Goal: Task Accomplishment & Management: Manage account settings

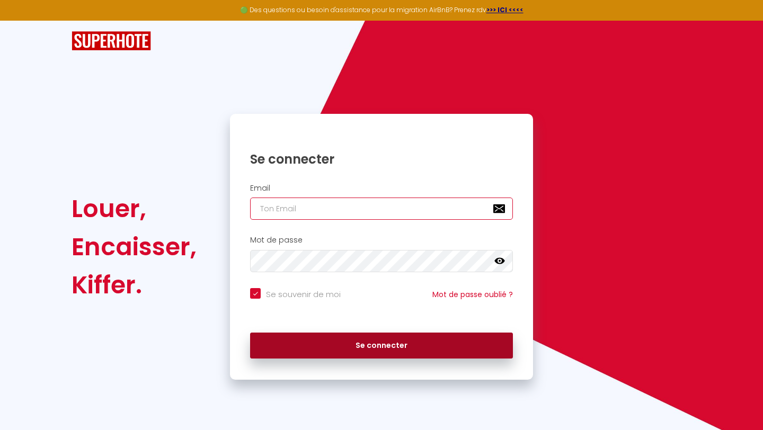
type input "[PERSON_NAME][EMAIL_ADDRESS][DOMAIN_NAME]"
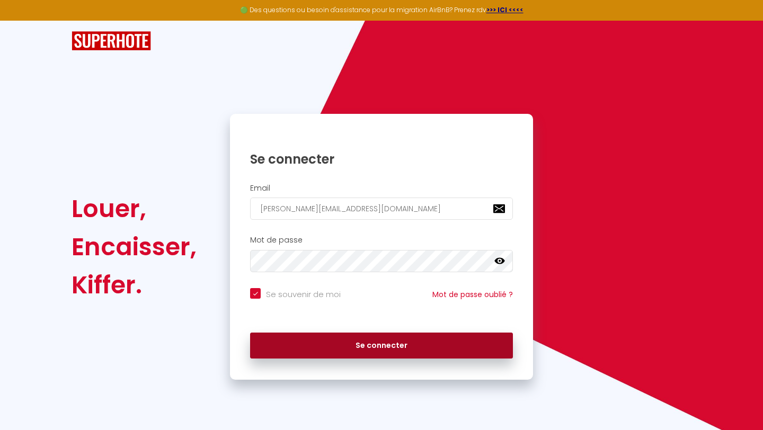
click at [304, 351] on button "Se connecter" at bounding box center [381, 346] width 263 height 26
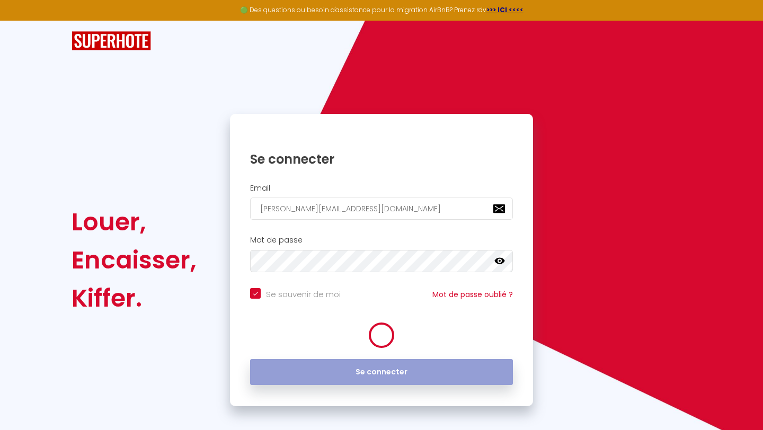
checkbox input "true"
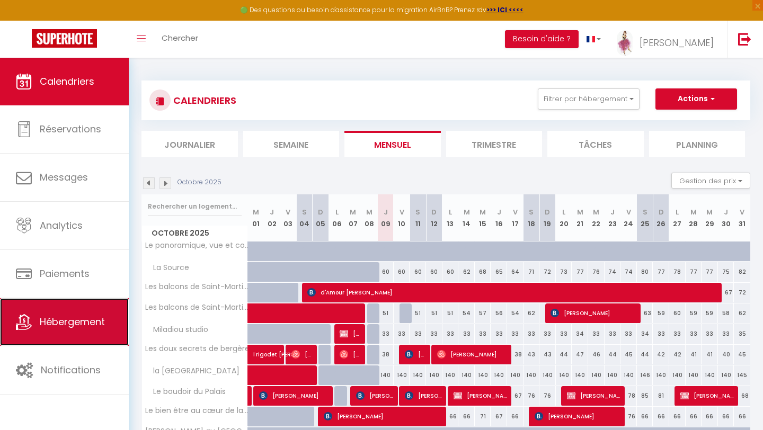
click at [96, 327] on span "Hébergement" at bounding box center [72, 321] width 65 height 13
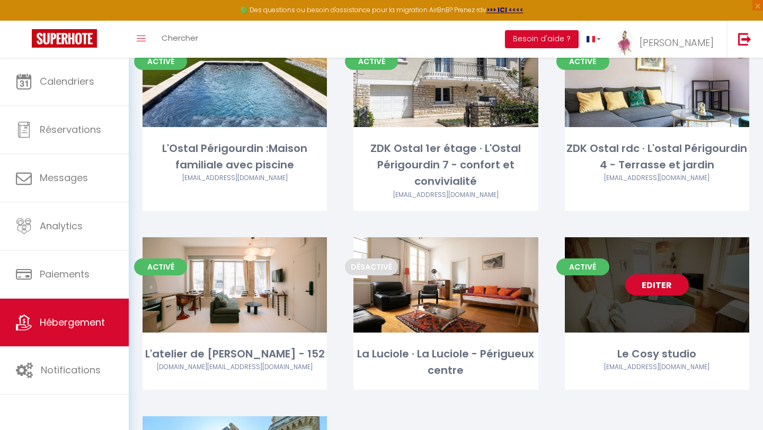
scroll to position [4437, 0]
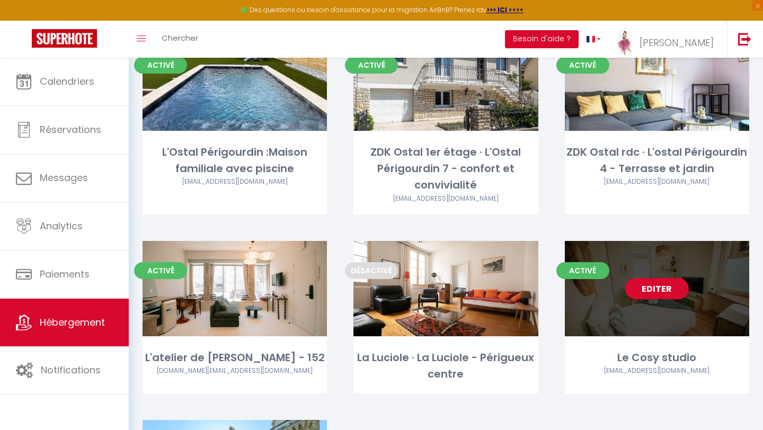
click at [714, 241] on div "Editer" at bounding box center [656, 288] width 184 height 95
select select "3"
select select "2"
select select "1"
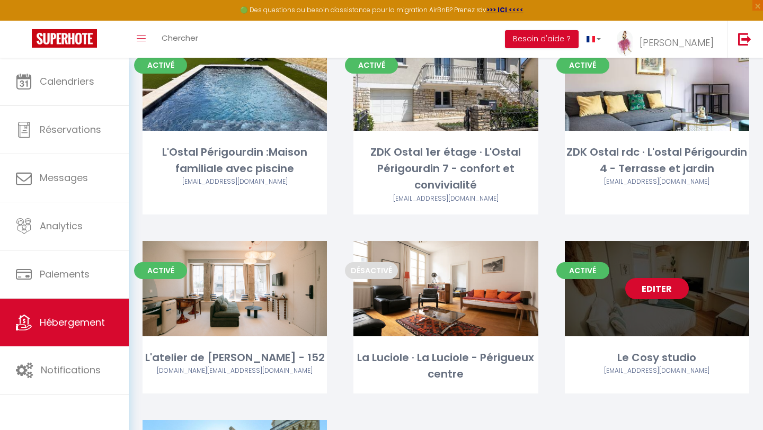
select select "28"
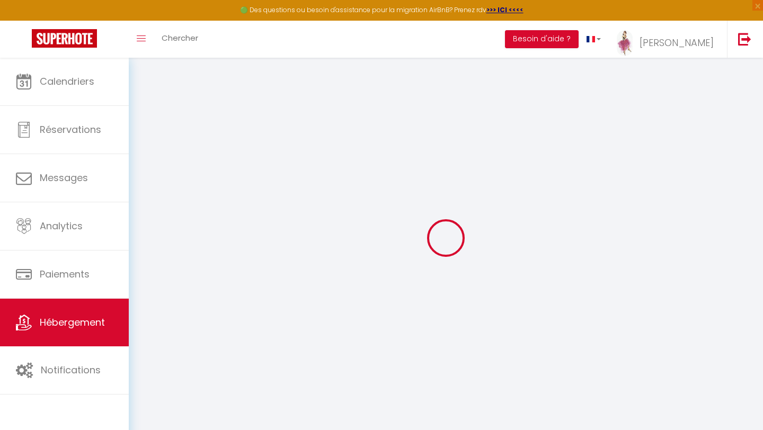
select select
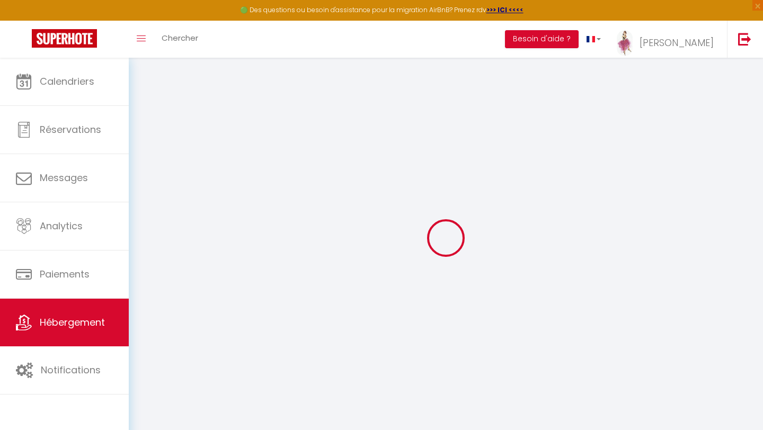
select select
checkbox input "false"
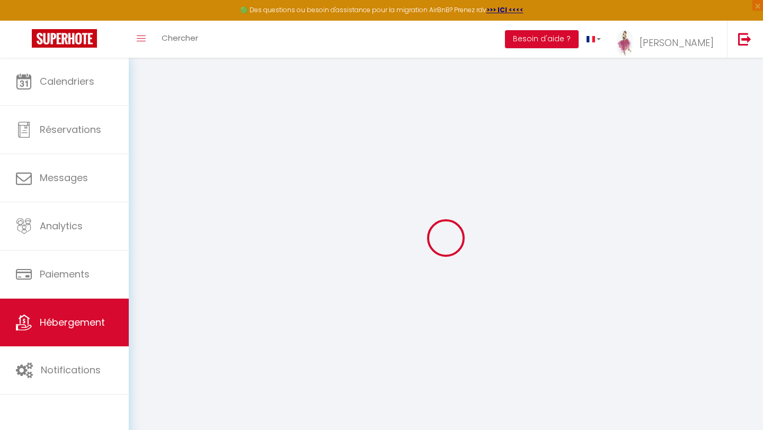
select select
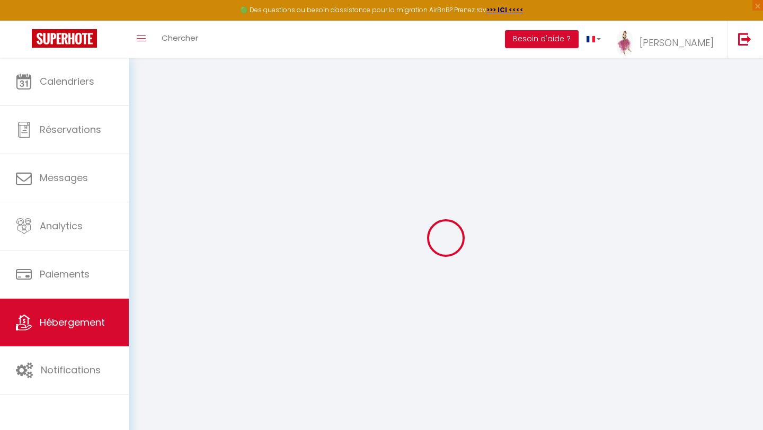
select select
checkbox input "false"
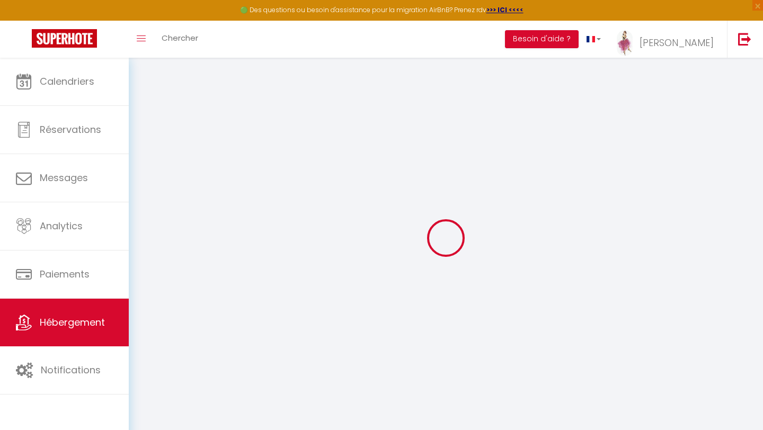
checkbox input "false"
select select
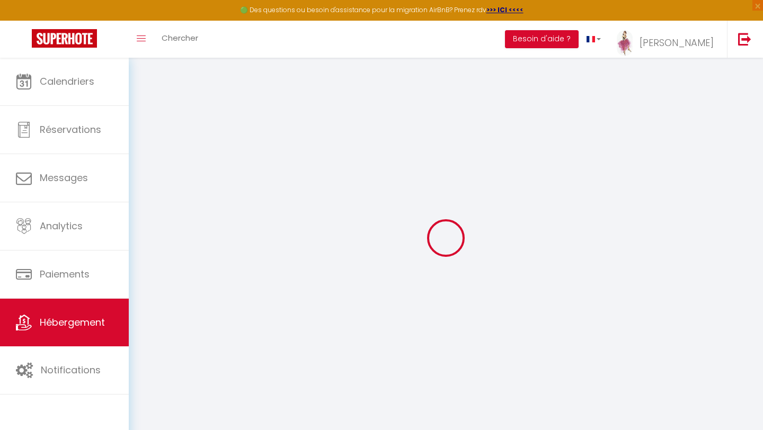
select select
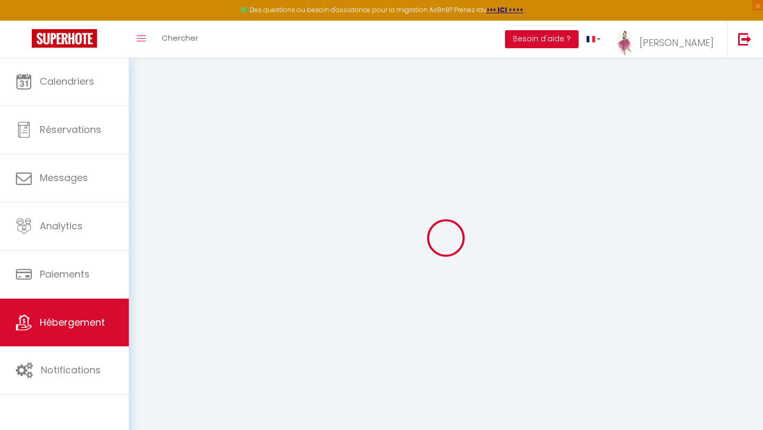
checkbox input "false"
select select
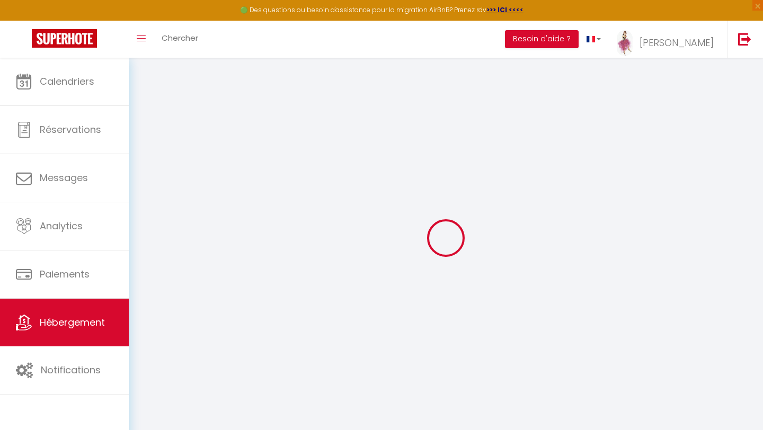
select select
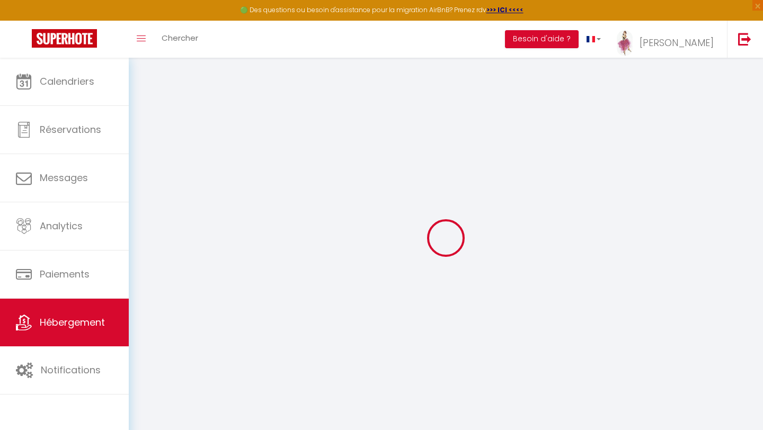
select select
checkbox input "false"
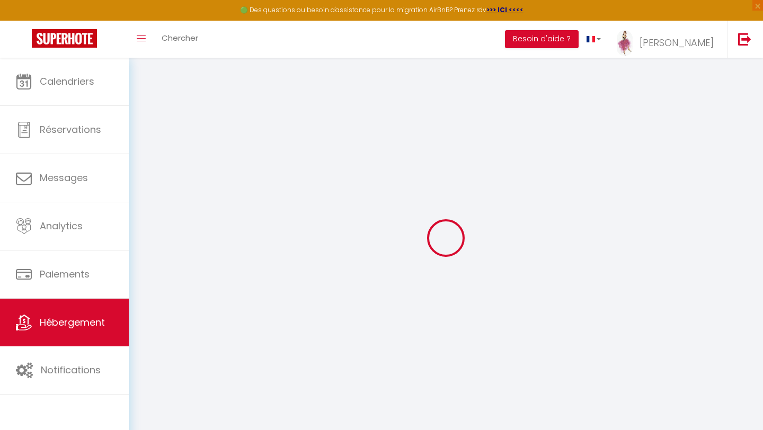
checkbox input "false"
select select
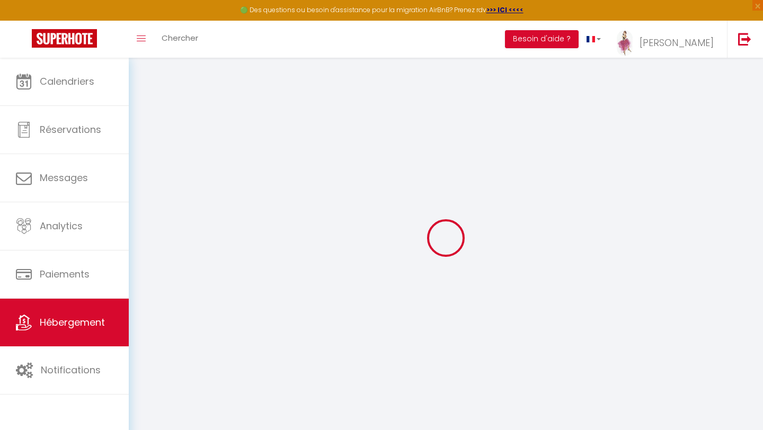
select select
checkbox input "false"
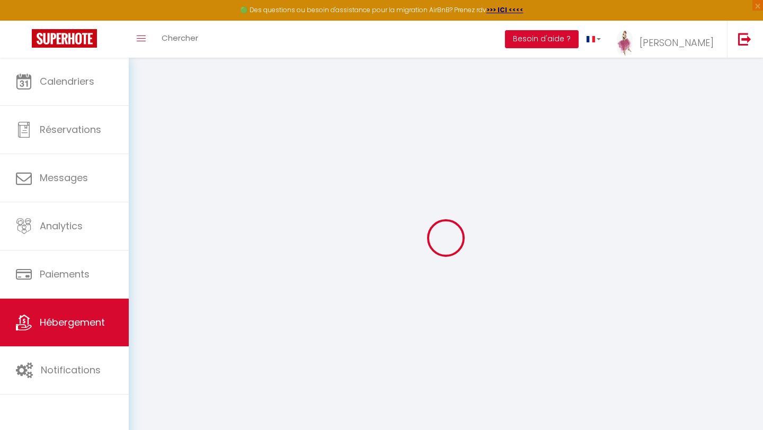
checkbox input "false"
select select
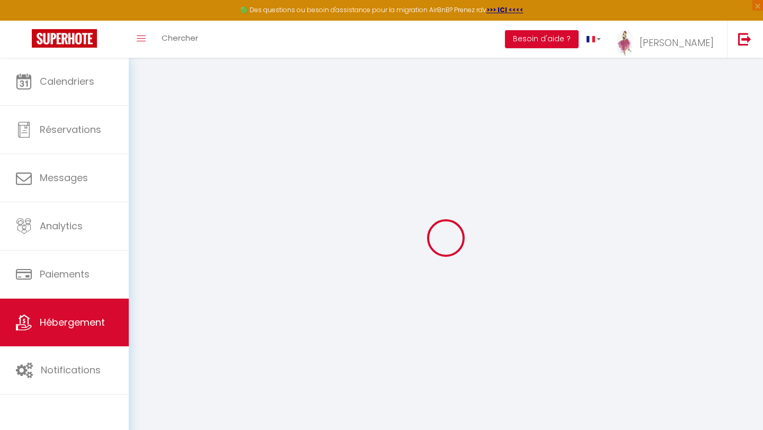
select select
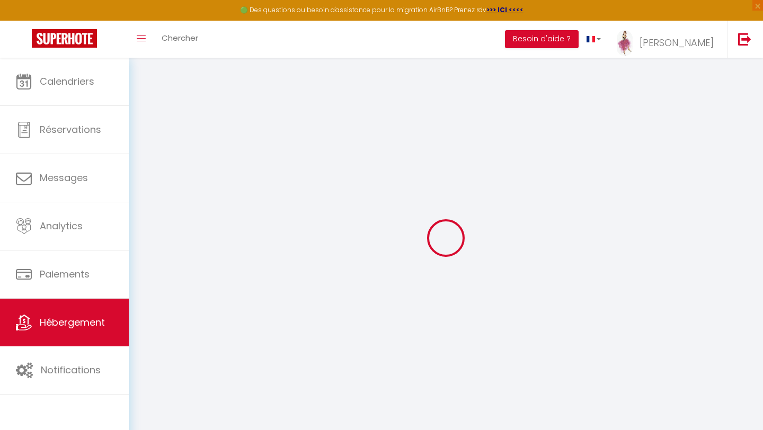
select select
checkbox input "false"
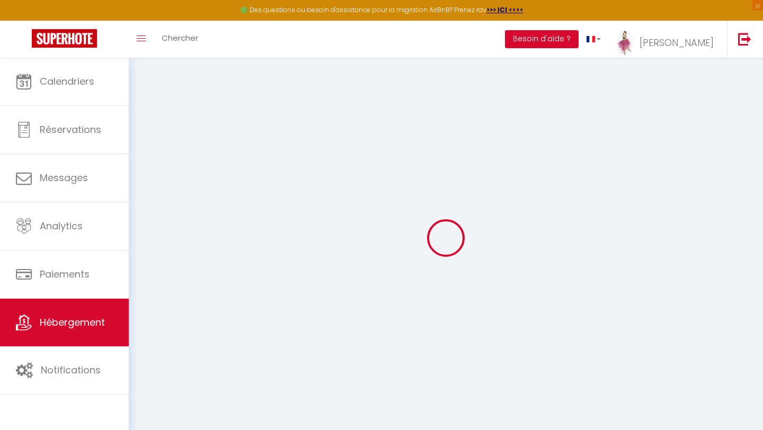
select select
type input "Le Cosy studio"
type input "[PERSON_NAME]"
type input "BOISSEUIL"
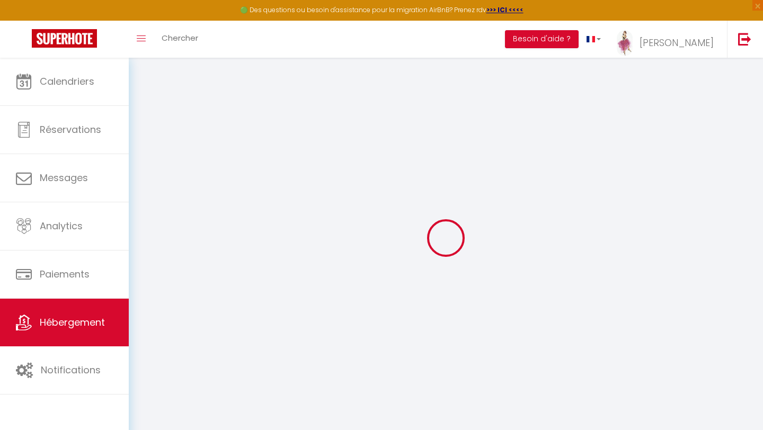
type input "[STREET_ADDRESS]"
type input "24000"
type input "PERIGUEUX"
select select "2"
type input "42"
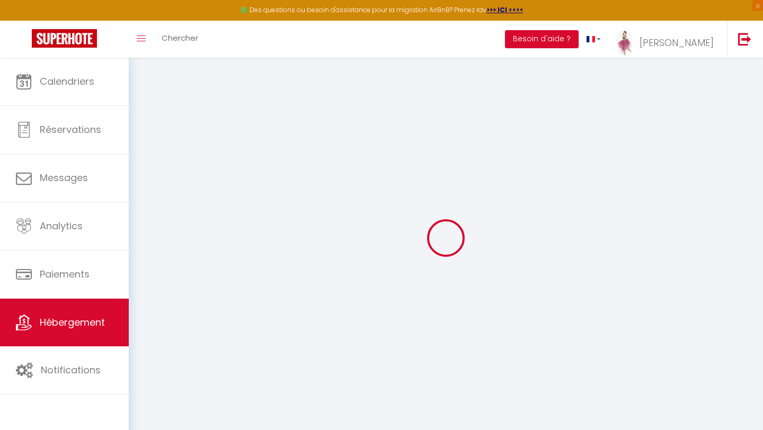
select select
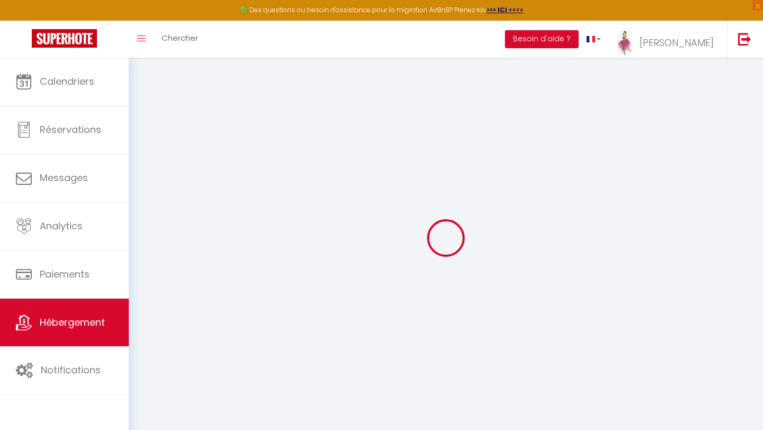
type input "[STREET_ADDRESS]"
type input "24000"
type input "Périgueux"
type input "[PERSON_NAME][EMAIL_ADDRESS][DOMAIN_NAME]"
select select
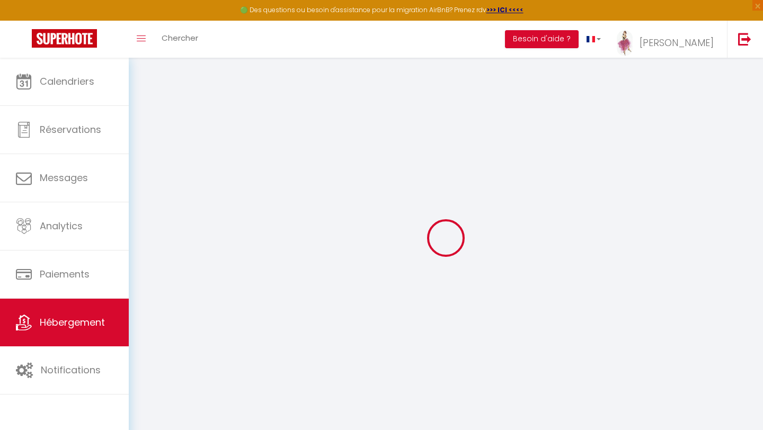
checkbox input "false"
type input "0"
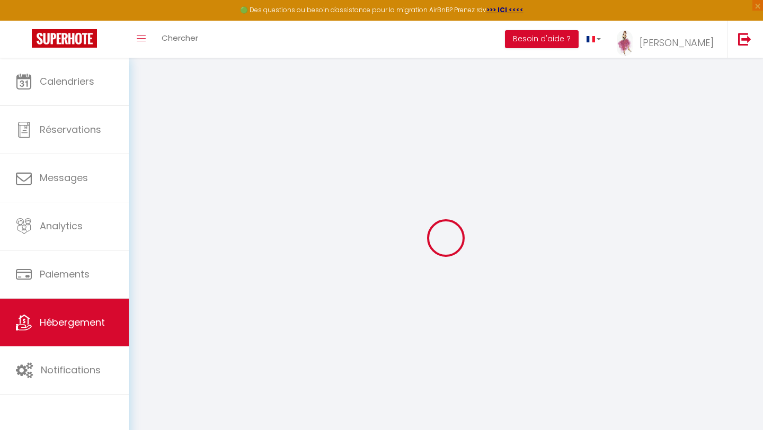
type input "0"
select select
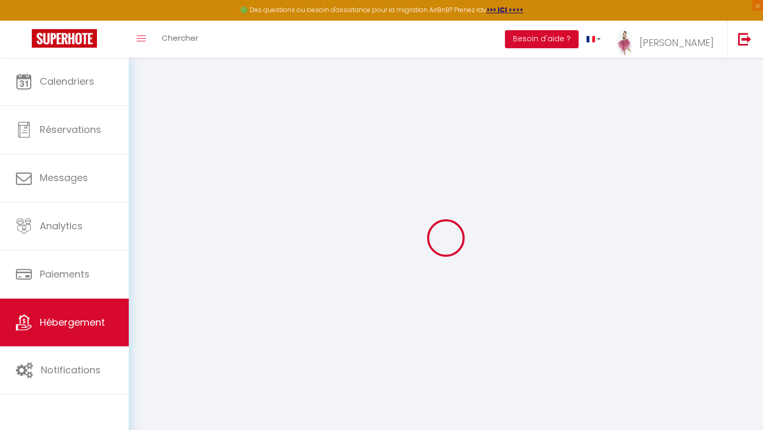
select select
checkbox input "false"
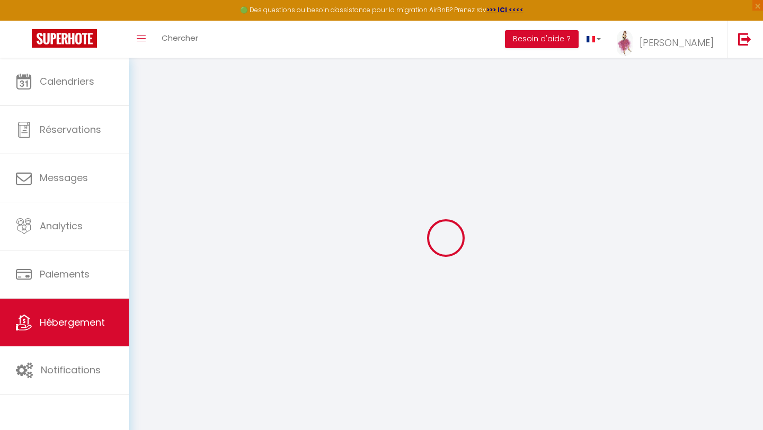
checkbox input "false"
select select
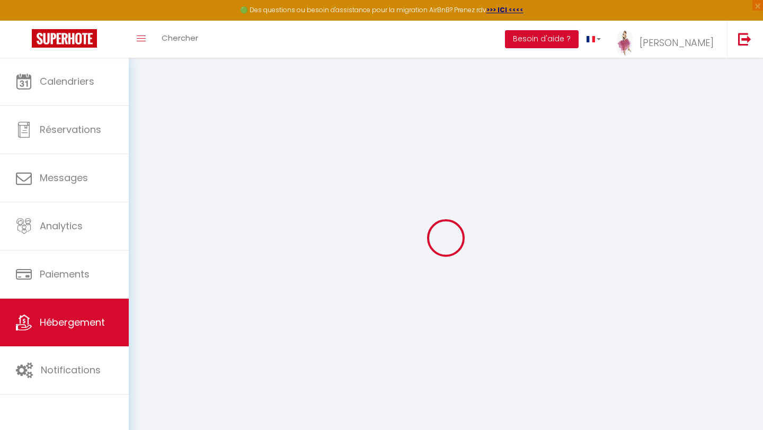
select select
checkbox input "false"
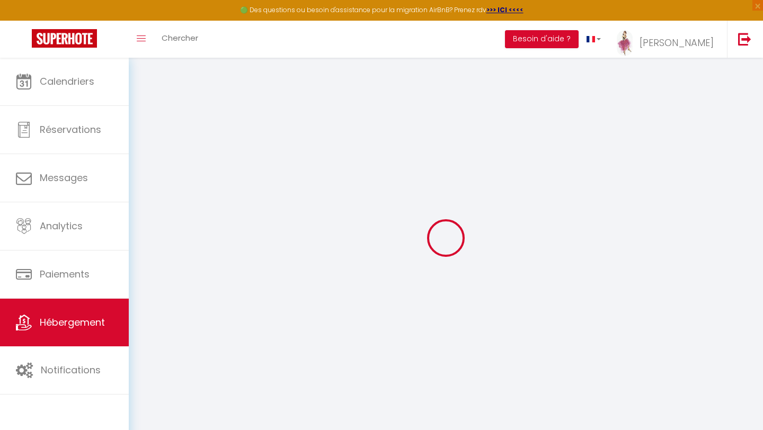
checkbox input "false"
select select
checkbox input "false"
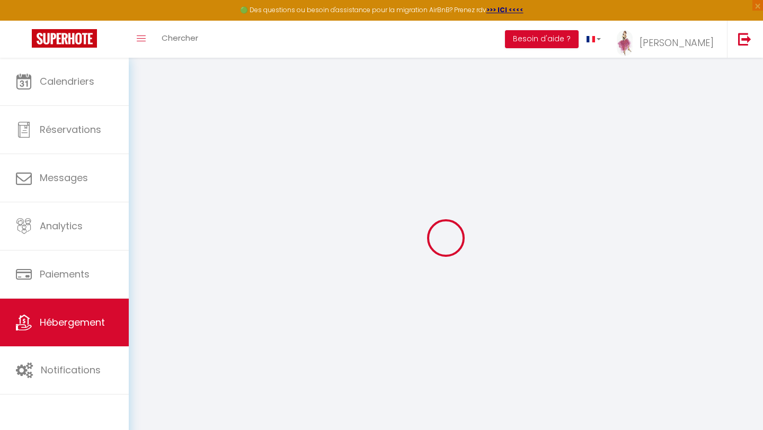
checkbox input "false"
select select "16:00"
select select "23:45"
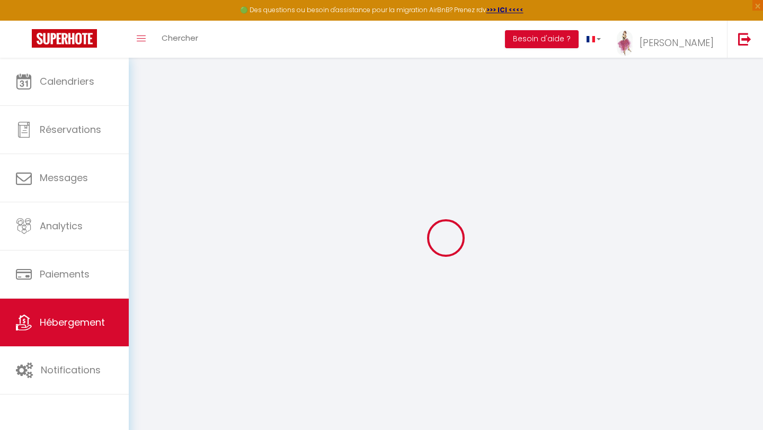
select select "10:00"
select select "30"
select select "120"
select select
checkbox input "false"
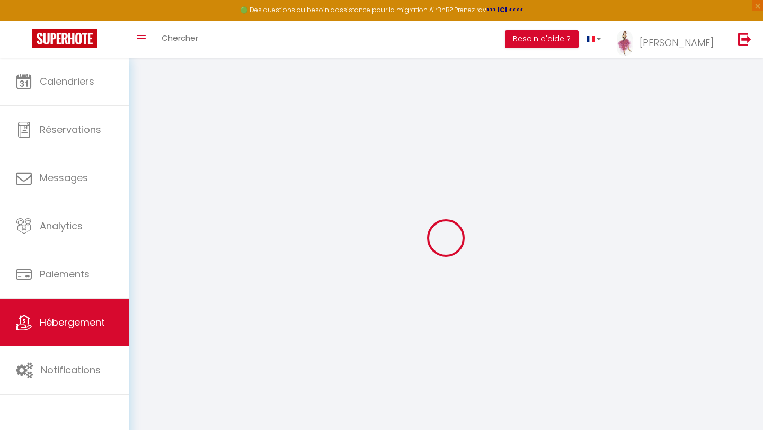
checkbox input "false"
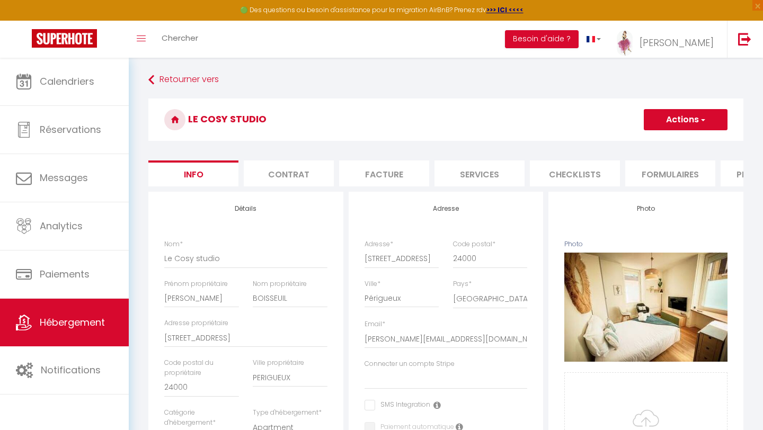
select select
checkbox input "false"
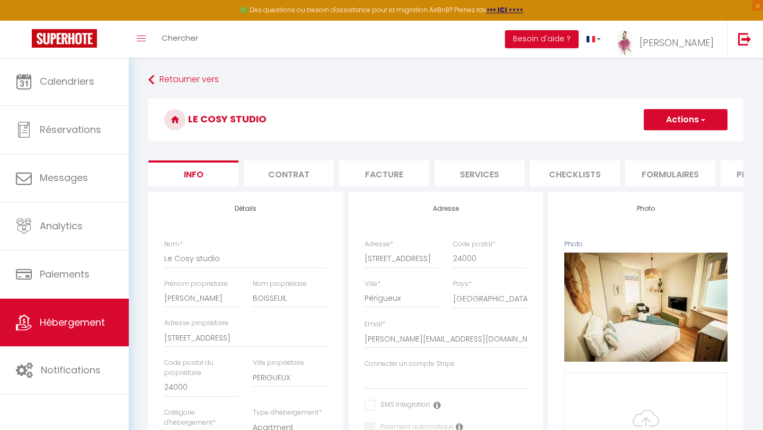
select select
checkbox input "false"
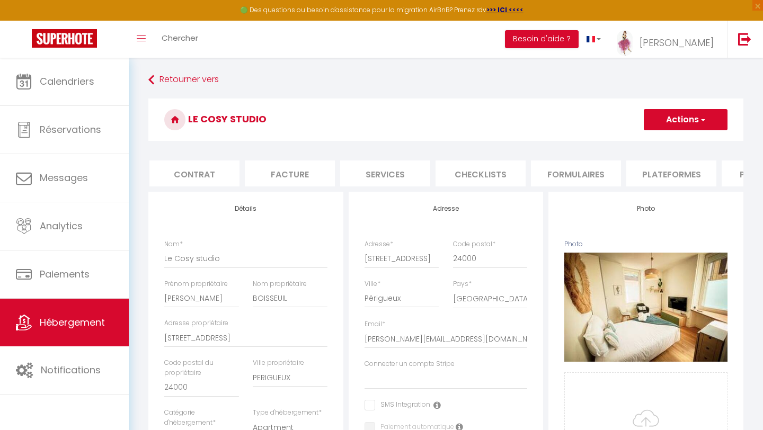
scroll to position [0, 454]
click at [337, 173] on li "Plateformes" at bounding box center [311, 173] width 90 height 26
select select
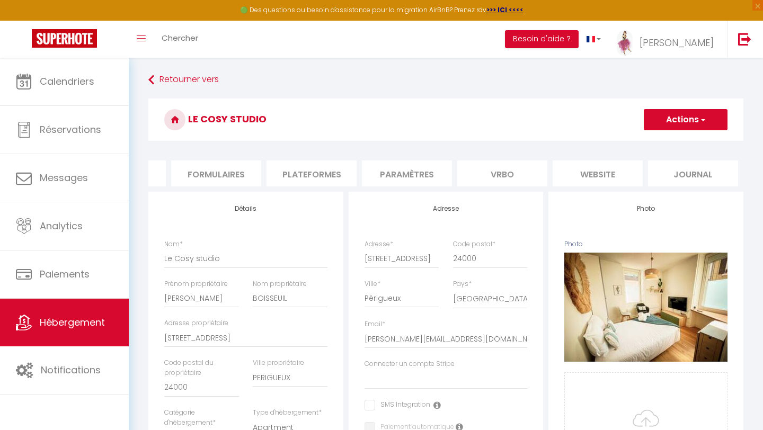
select select
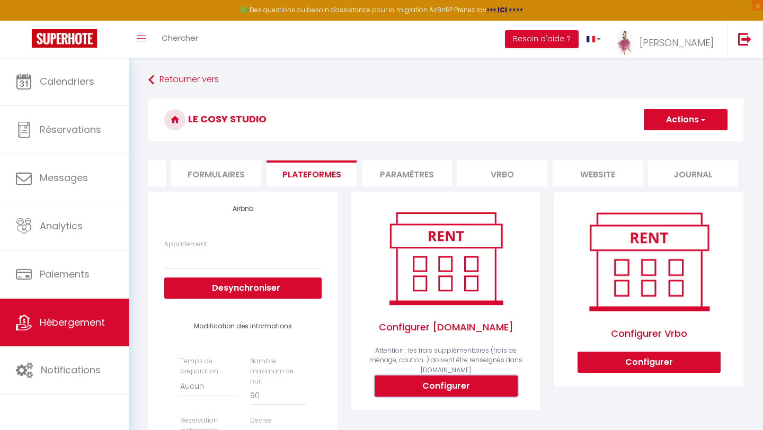
click at [435, 385] on button "Configurer" at bounding box center [445, 385] width 143 height 21
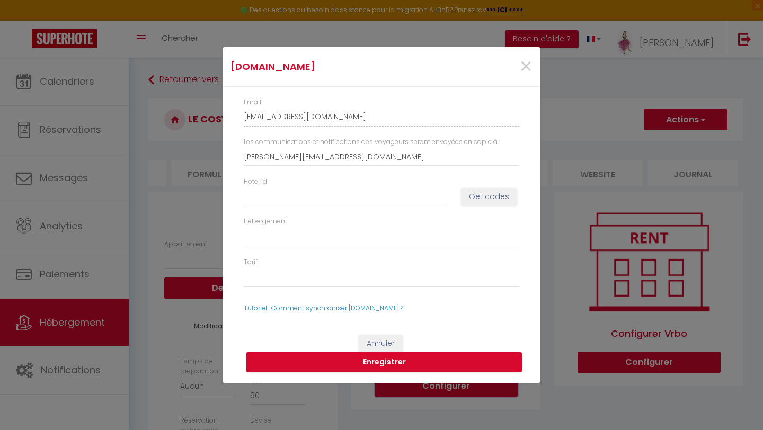
select select
click at [308, 194] on input "Hotel id" at bounding box center [345, 196] width 203 height 19
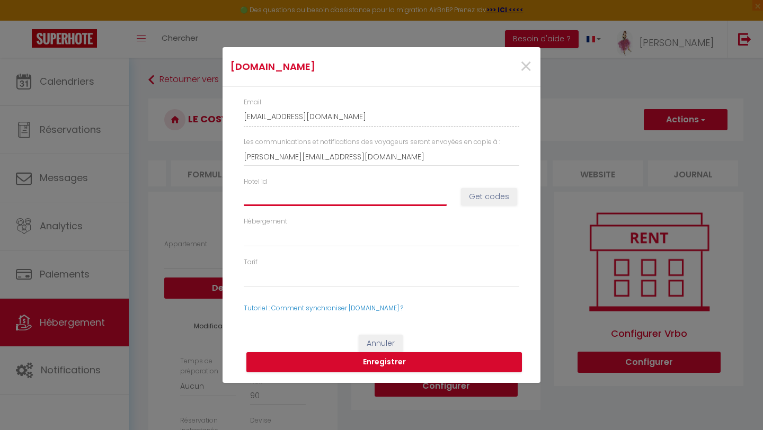
type input "1"
select select
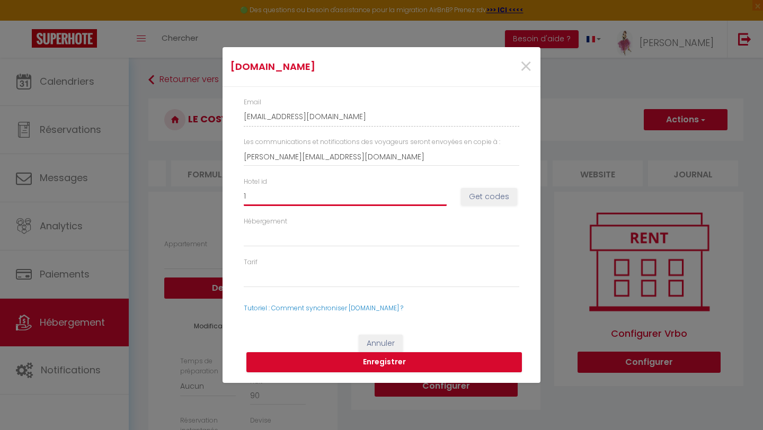
type input "14"
select select
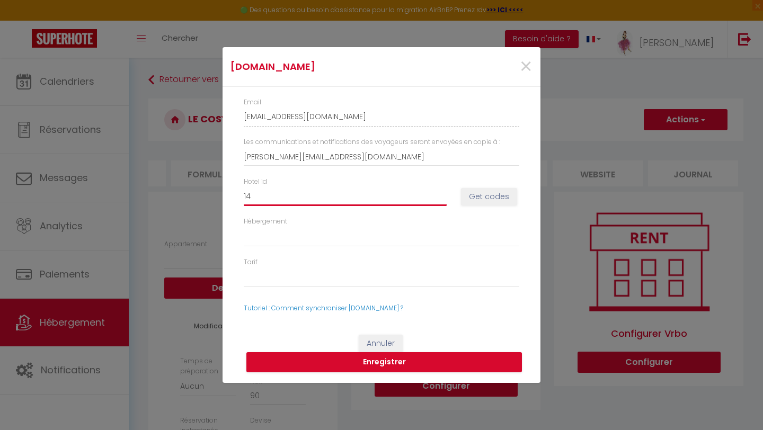
type input "149"
select select
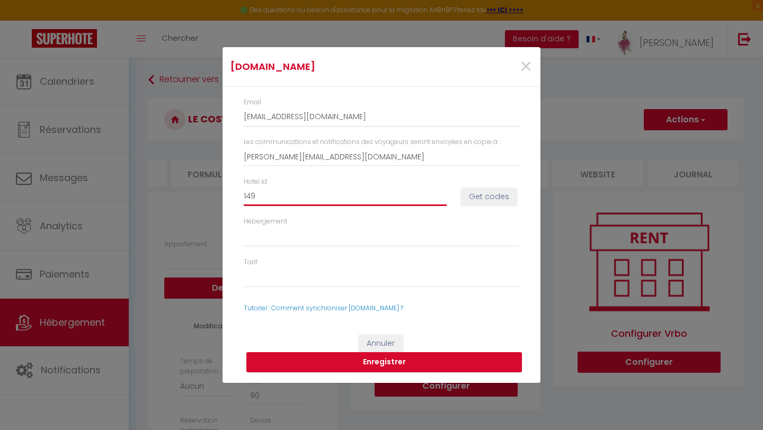
type input "1498"
select select
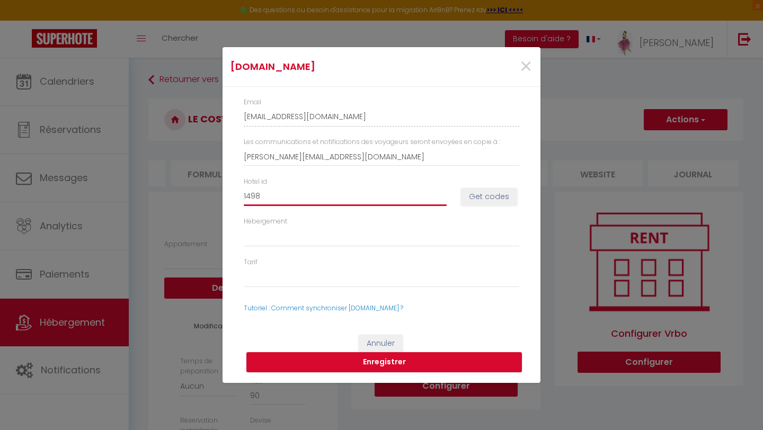
type input "14981"
select select
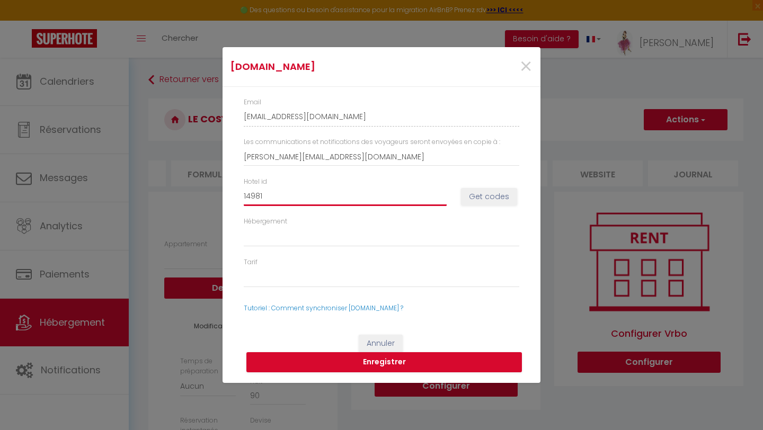
type input "149817"
select select
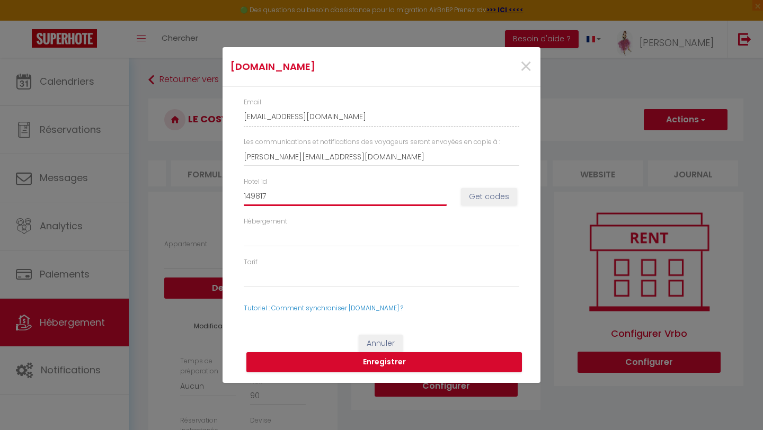
type input "1498173"
select select
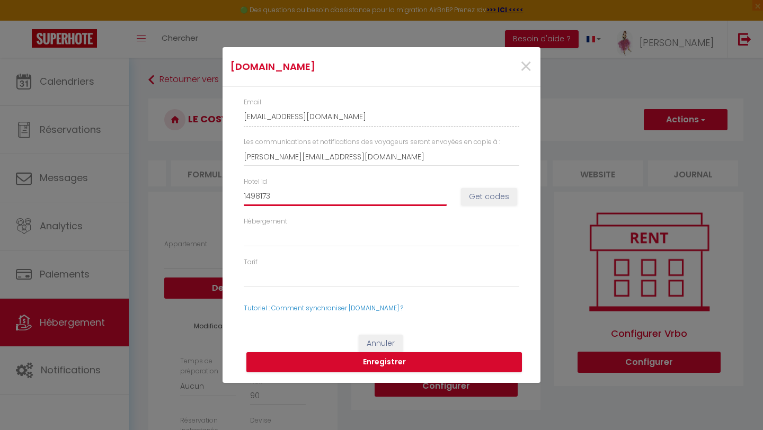
type input "14981731"
select select
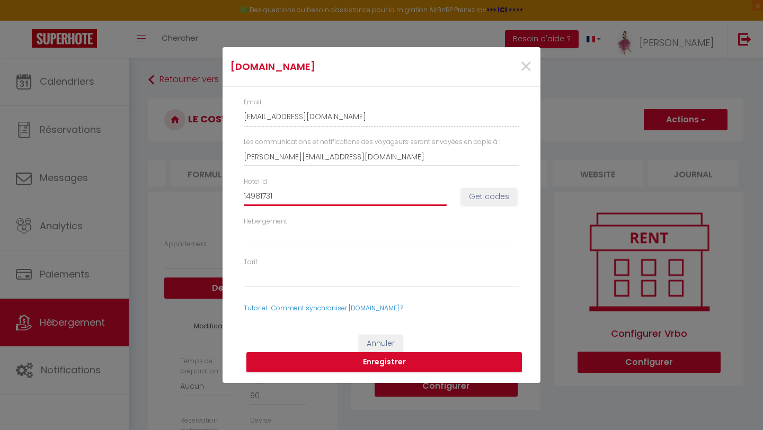
type input "14981731"
click at [480, 202] on button "Get codes" at bounding box center [489, 197] width 56 height 18
select select
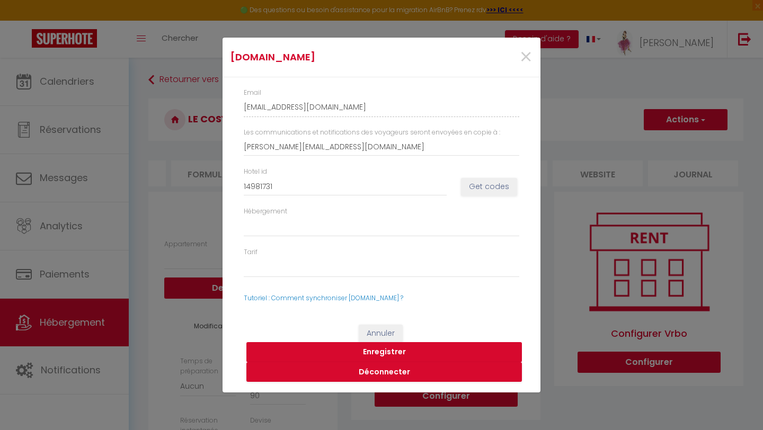
click at [378, 352] on button "Enregistrer" at bounding box center [383, 352] width 275 height 20
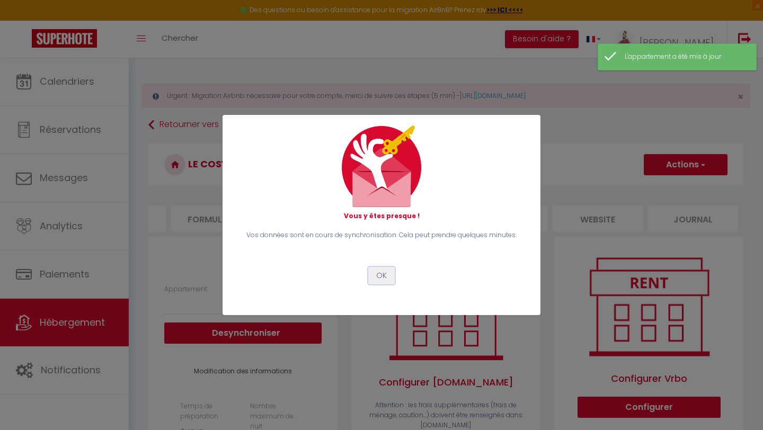
click at [381, 279] on button "OK" at bounding box center [381, 276] width 26 height 18
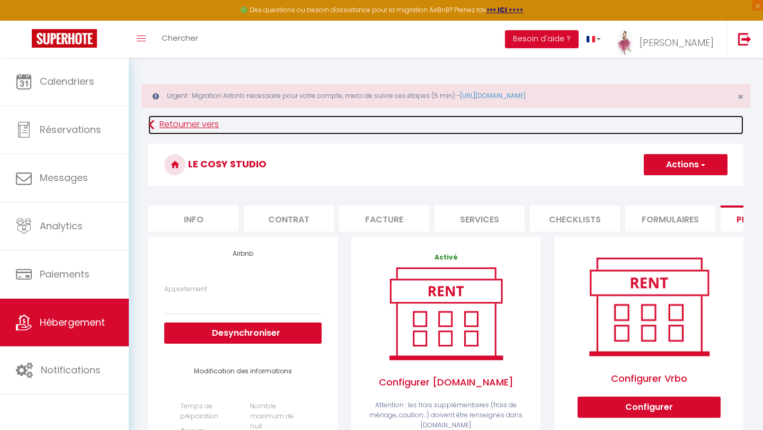
click at [170, 128] on link "Retourner vers" at bounding box center [445, 124] width 595 height 19
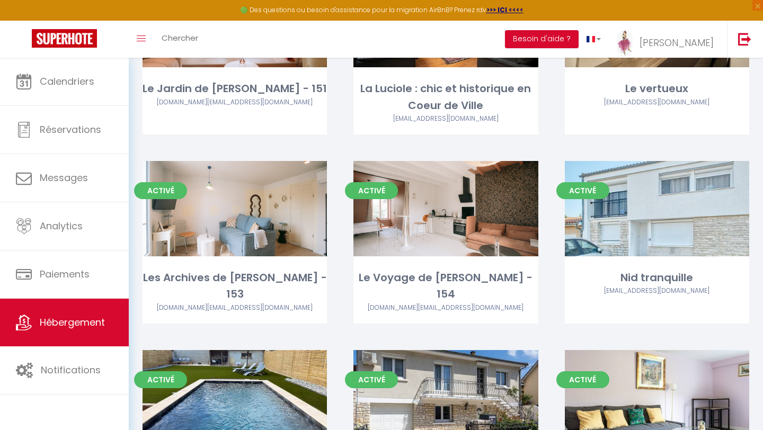
scroll to position [4120, 0]
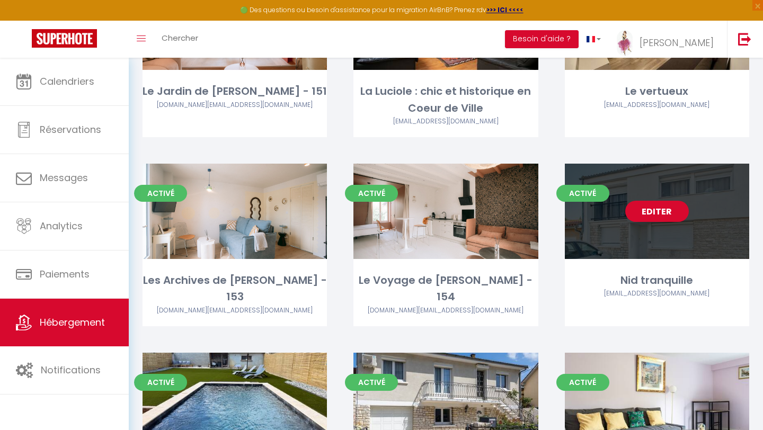
click at [660, 201] on link "Editer" at bounding box center [657, 211] width 64 height 21
